Goal: Share content

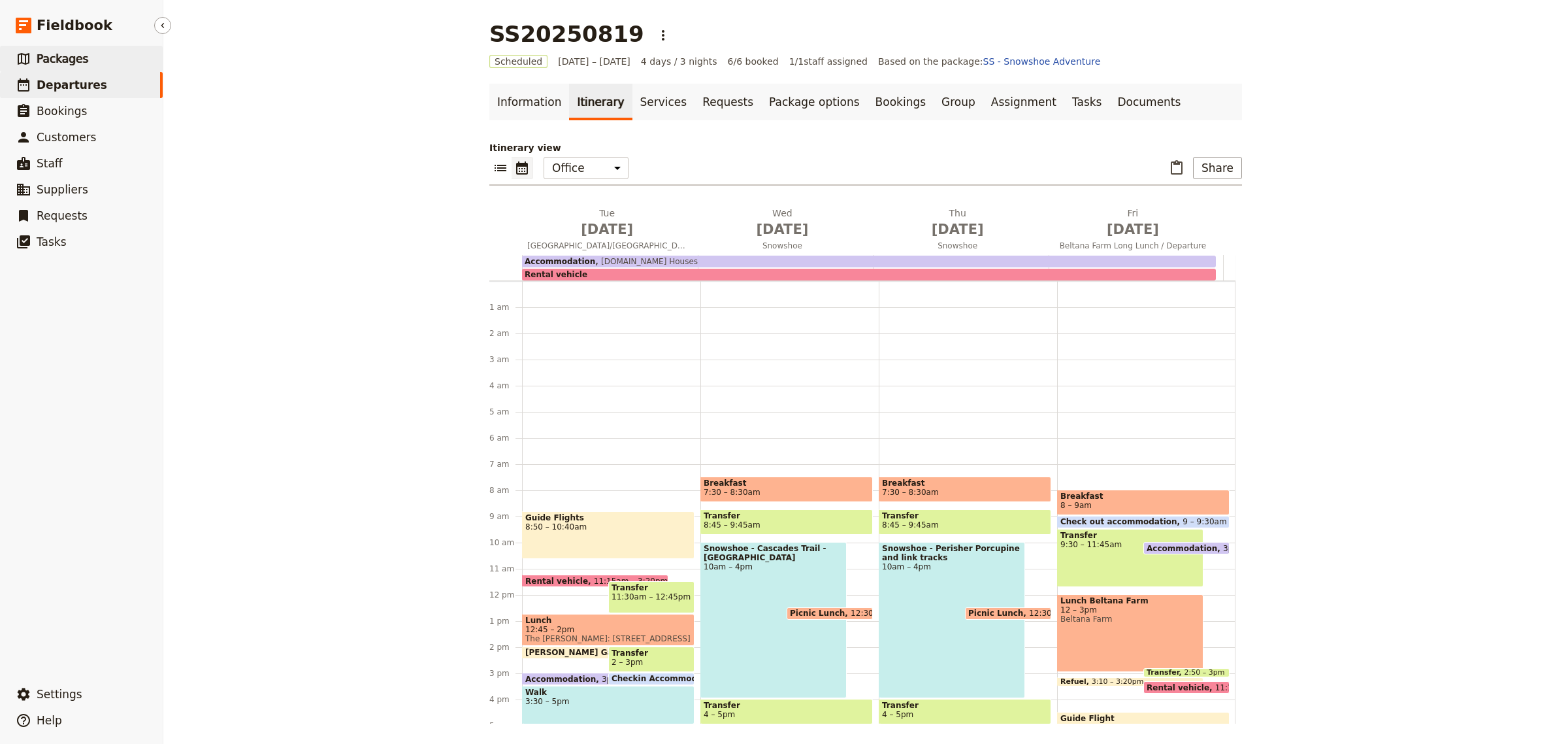
scroll to position [108, 0]
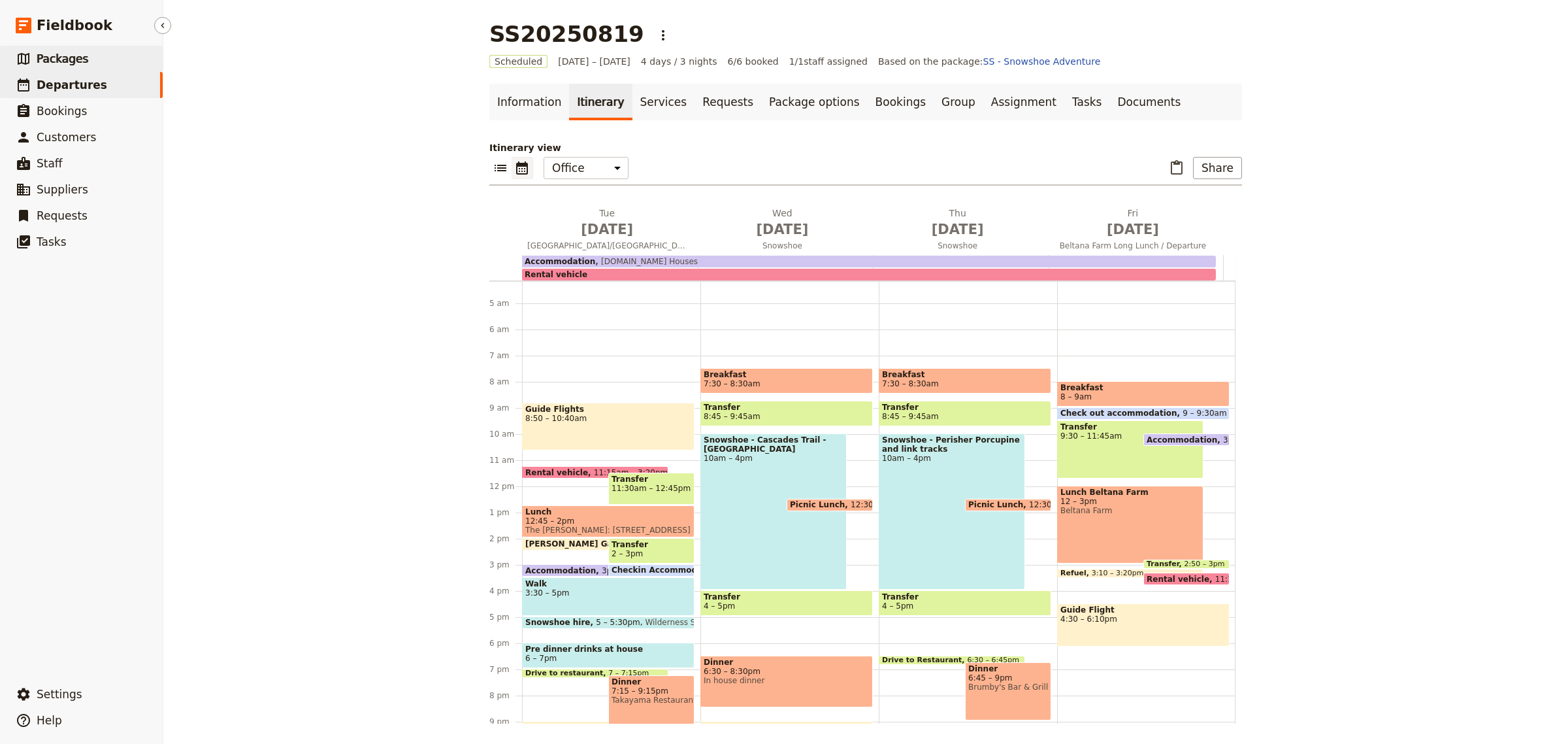
click at [77, 62] on span "Packages" at bounding box center [62, 58] width 52 height 13
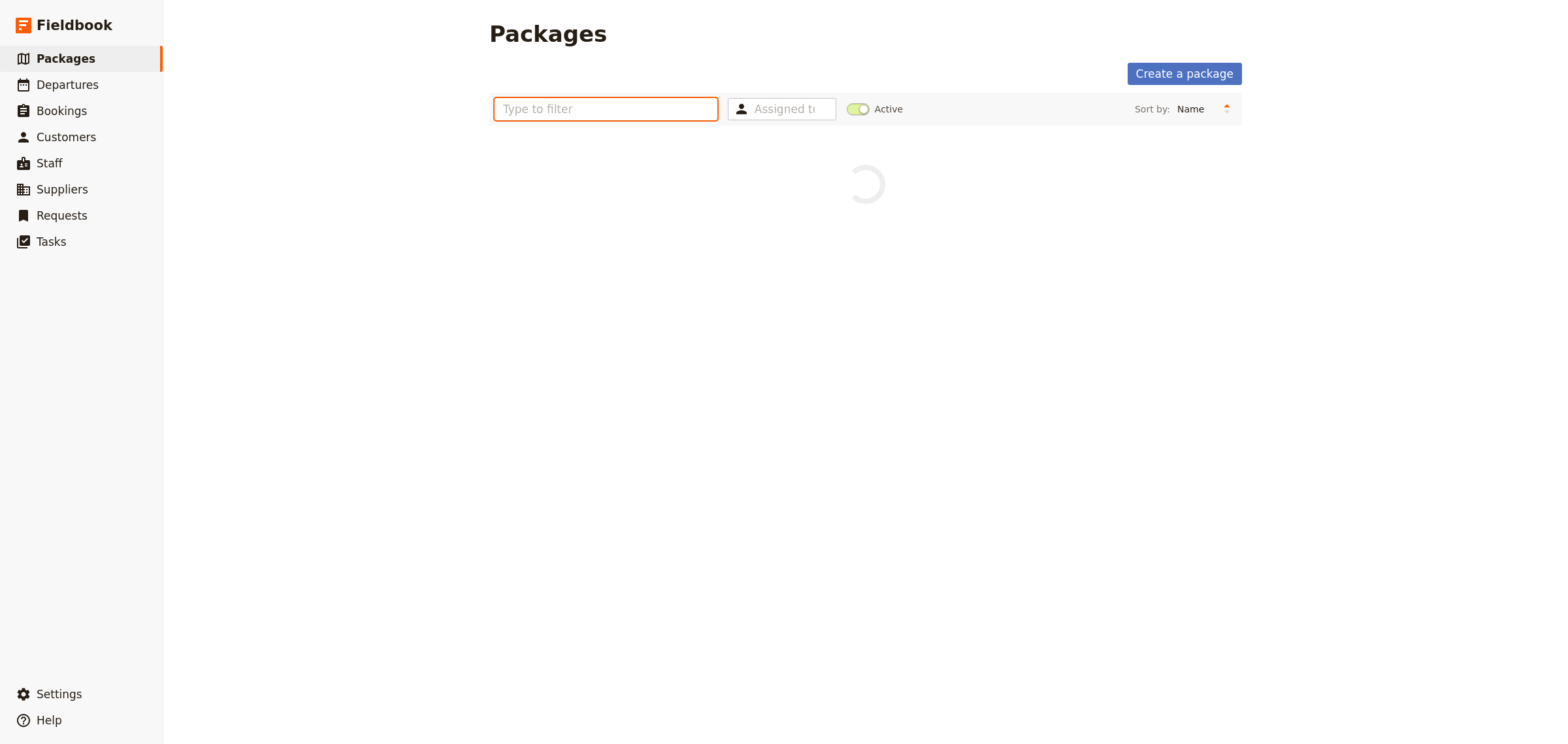
click at [575, 111] on input "text" at bounding box center [606, 109] width 223 height 23
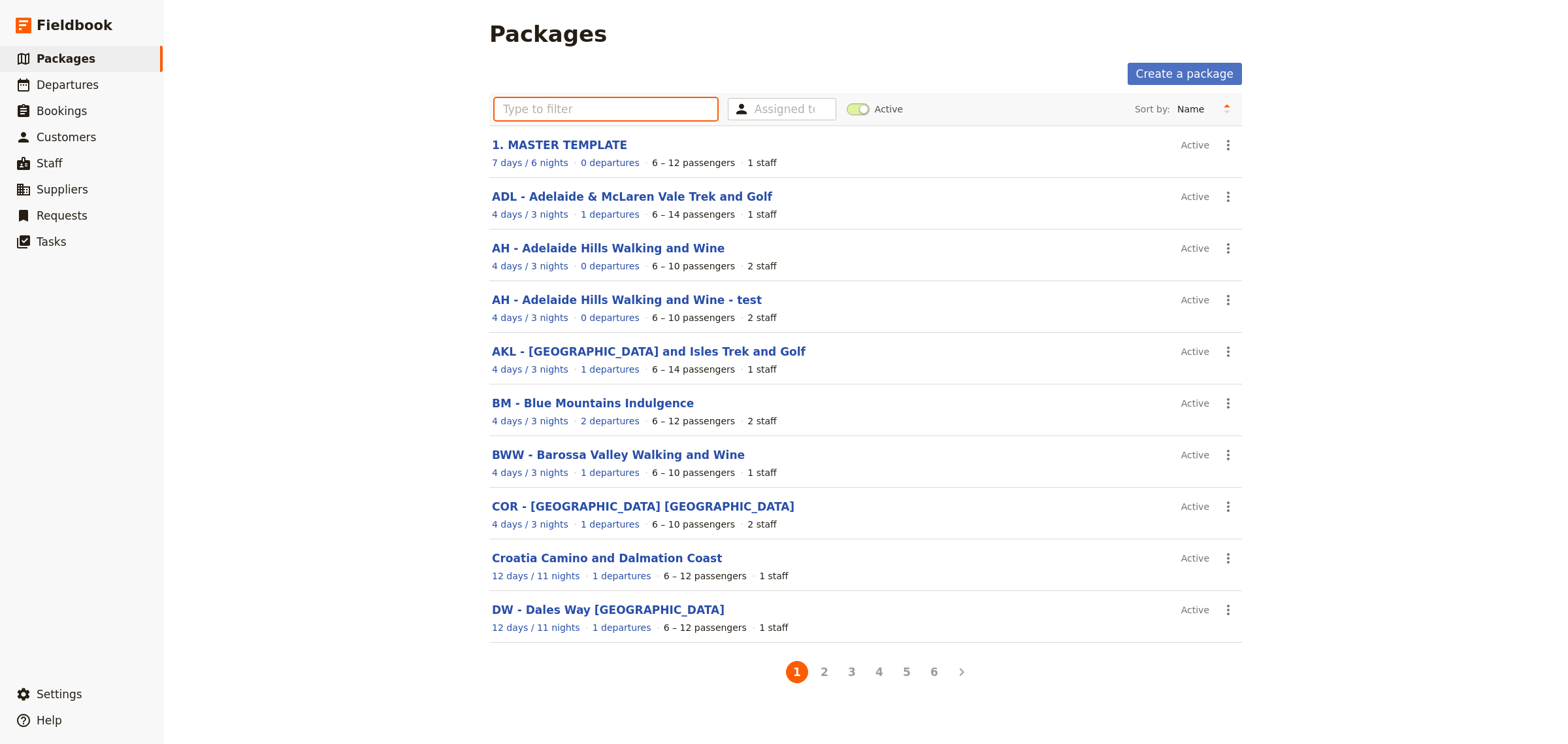
click at [586, 117] on input "text" at bounding box center [606, 109] width 223 height 23
click at [537, 116] on input "text" at bounding box center [606, 109] width 223 height 23
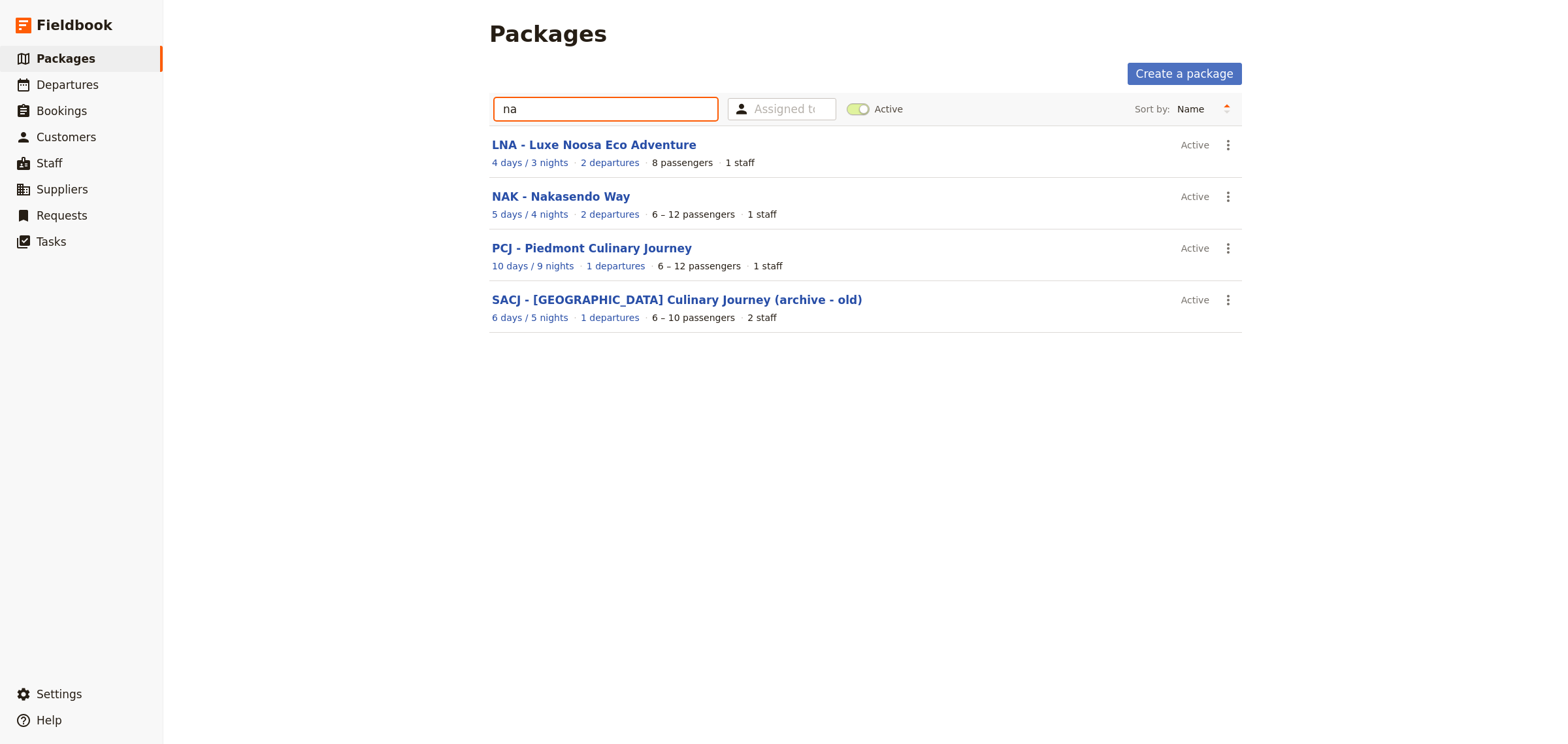
type input "na"
click at [559, 197] on link "NAK - Nakasendo Way" at bounding box center [562, 197] width 139 height 13
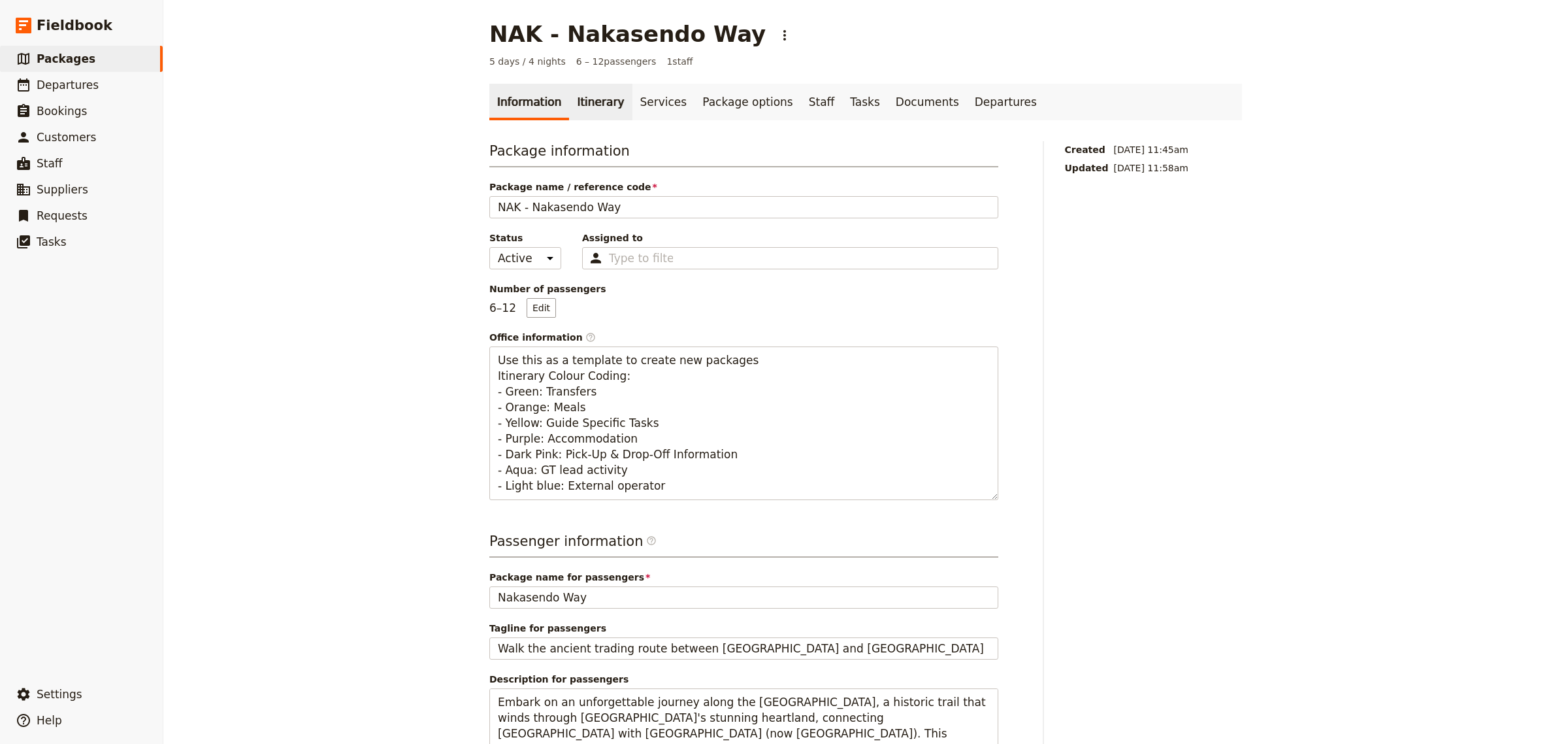
drag, startPoint x: 586, startPoint y: 90, endPoint x: 600, endPoint y: 111, distance: 25.2
click at [586, 93] on link "Itinerary" at bounding box center [600, 102] width 62 height 37
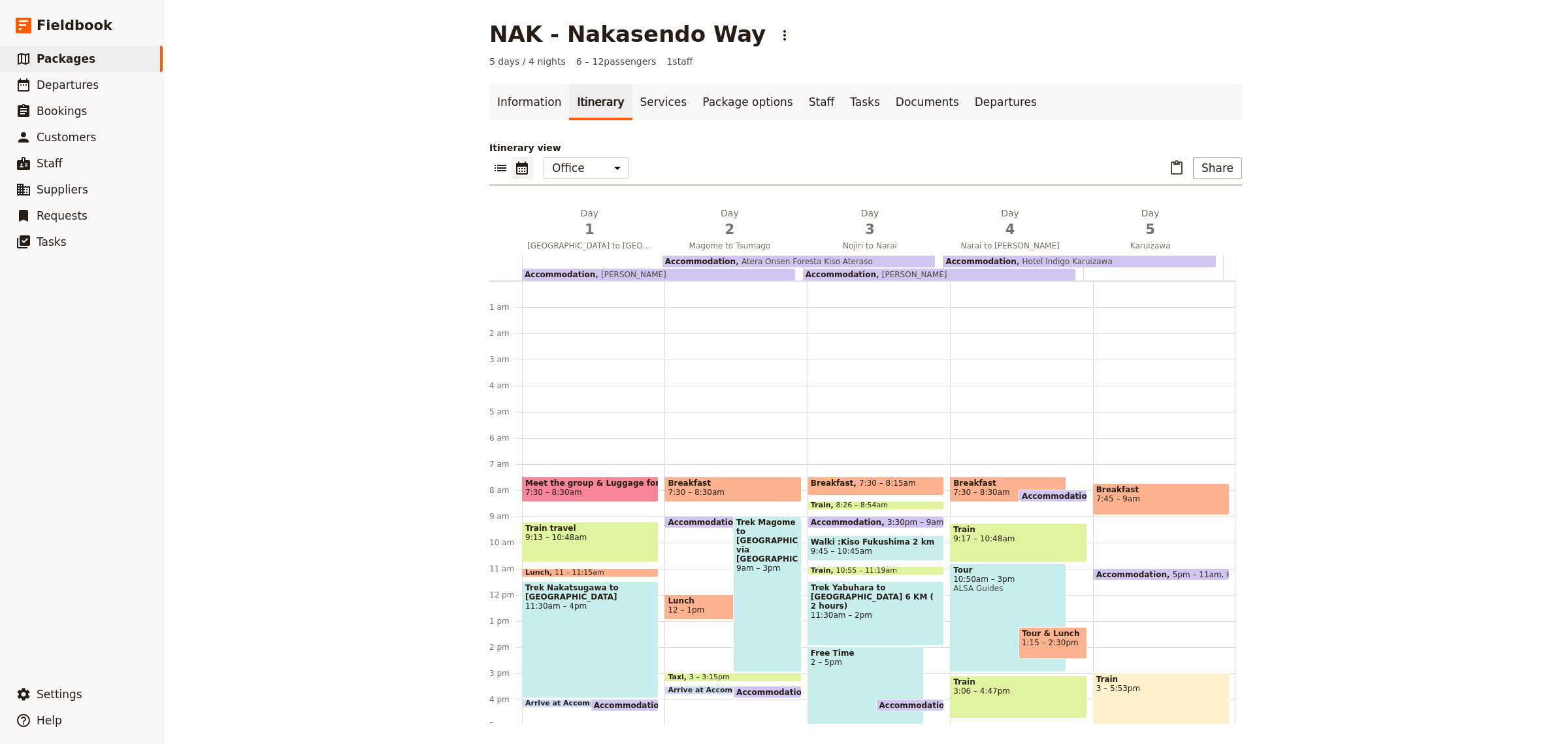
scroll to position [170, 0]
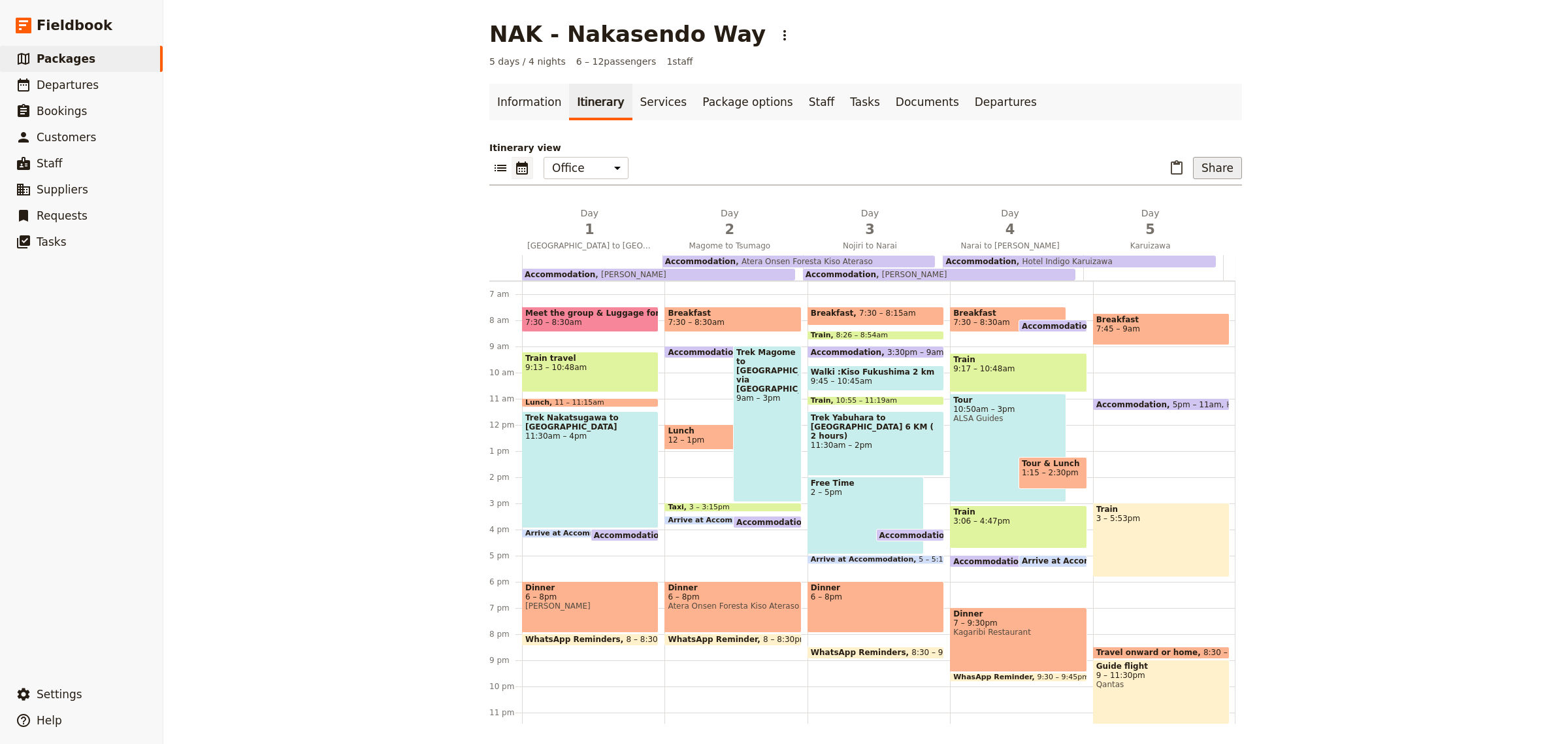
click at [1216, 175] on button "Share" at bounding box center [1217, 168] width 49 height 23
click at [1180, 214] on span "Passenger itinerary" at bounding box center [1183, 215] width 88 height 13
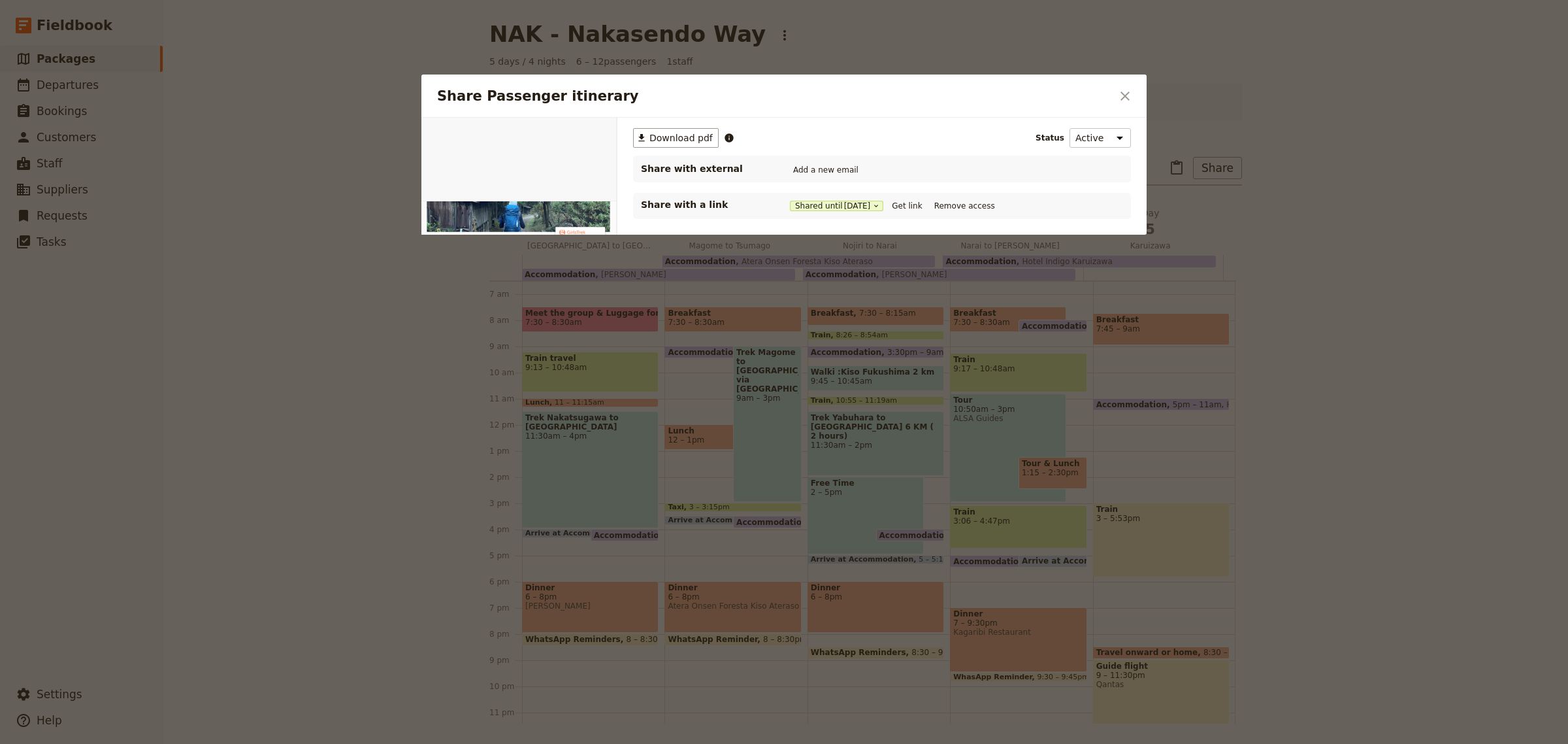
scroll to position [0, 0]
click at [925, 208] on button "Get link" at bounding box center [906, 206] width 37 height 14
